Goal: Information Seeking & Learning: Learn about a topic

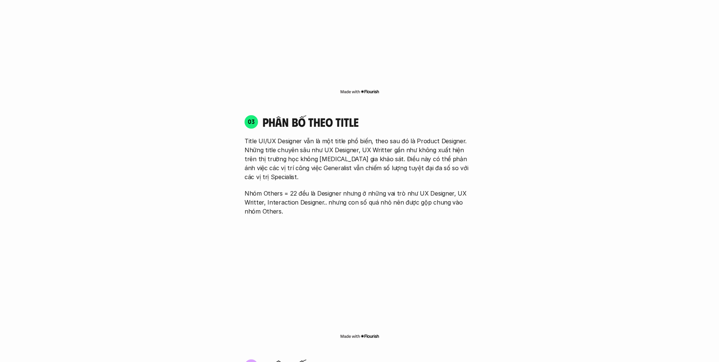
scroll to position [1066, 0]
click at [622, 228] on div "Đối tượng khảo sát Product Designer là cách gọi chung để chỉ những người đang l…" at bounding box center [359, 90] width 659 height 1543
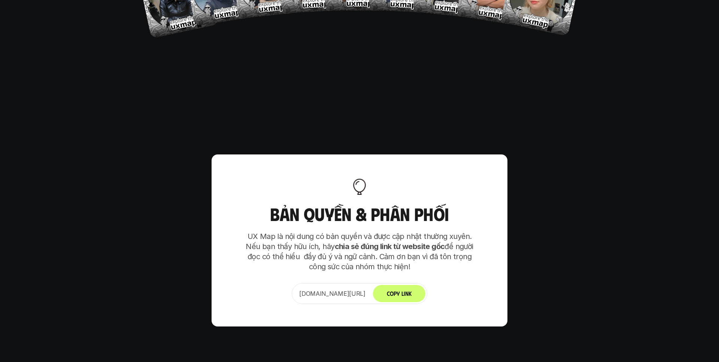
scroll to position [4583, 0]
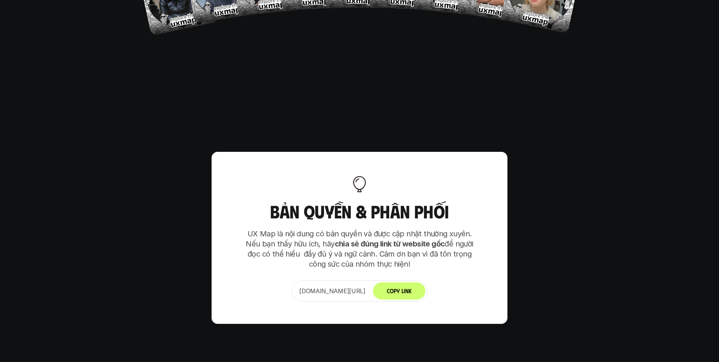
click at [414, 283] on button "Copy Link" at bounding box center [399, 291] width 52 height 17
click at [415, 283] on button "Copy Link" at bounding box center [399, 291] width 52 height 17
click at [425, 283] on button "Copy Link" at bounding box center [399, 291] width 52 height 17
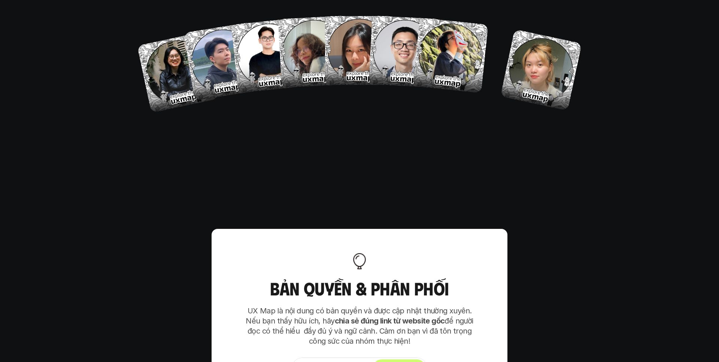
scroll to position [4508, 0]
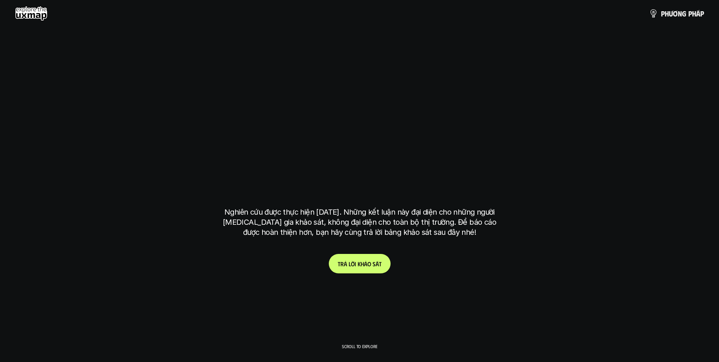
scroll to position [4508, 0]
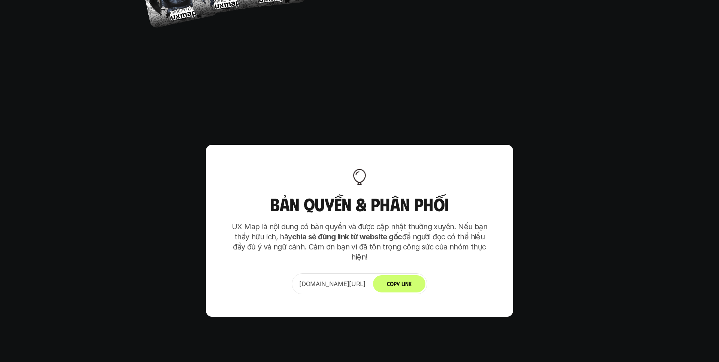
scroll to position [4593, 0]
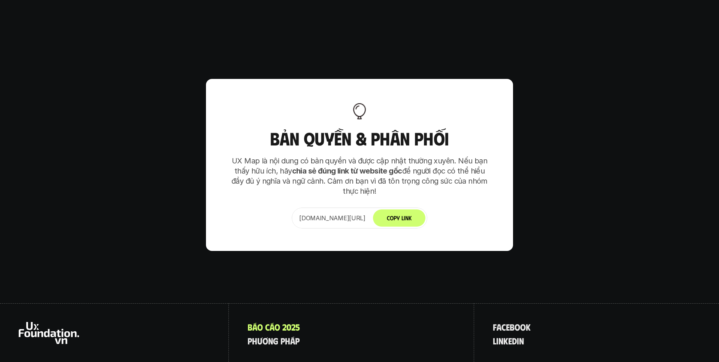
scroll to position [4655, 0]
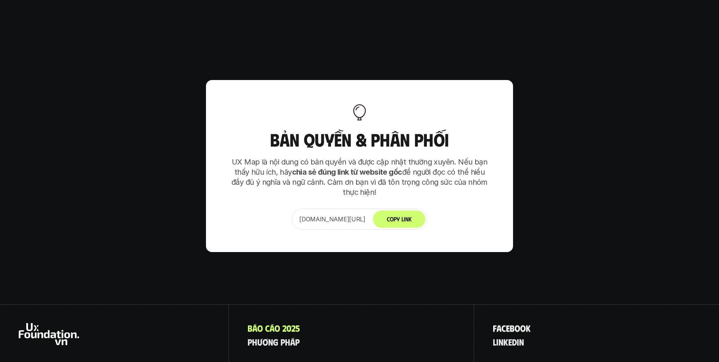
click at [504, 324] on p "f a c e b o o k" at bounding box center [512, 329] width 38 height 10
click at [501, 337] on p "l i n k e d i n" at bounding box center [508, 342] width 31 height 10
click at [281, 337] on p "p h ư ơ n g p h á p" at bounding box center [273, 342] width 52 height 10
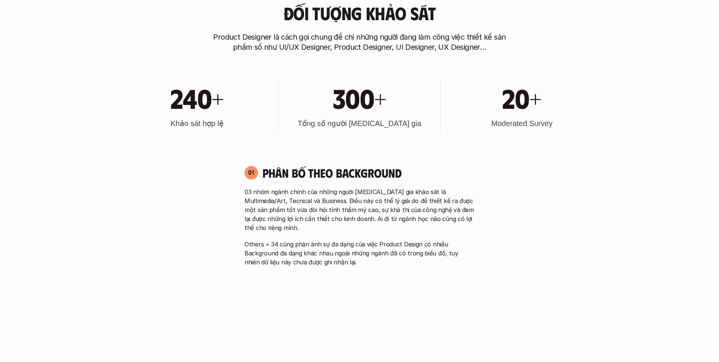
scroll to position [370, 0]
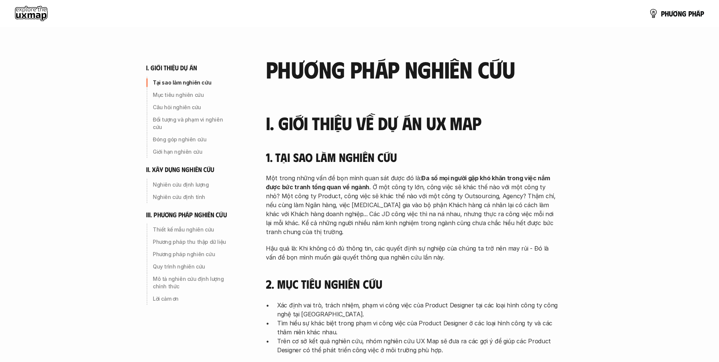
click at [42, 18] on use at bounding box center [31, 13] width 33 height 15
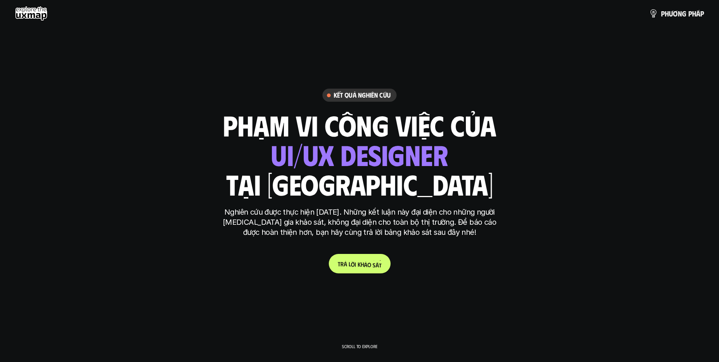
click at [346, 263] on p "T r ả l ờ i k h ả o s á t" at bounding box center [360, 264] width 44 height 7
